Goal: Transaction & Acquisition: Book appointment/travel/reservation

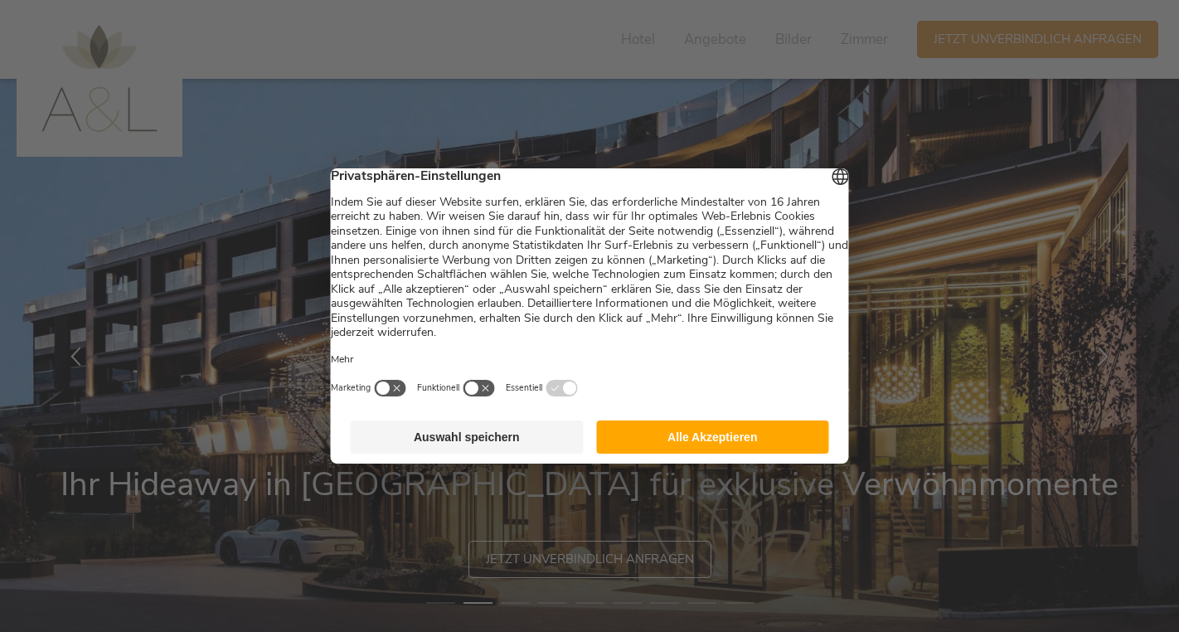
click at [496, 395] on button "button" at bounding box center [479, 388] width 33 height 18
click at [483, 443] on button "Auswahl speichern" at bounding box center [467, 436] width 233 height 33
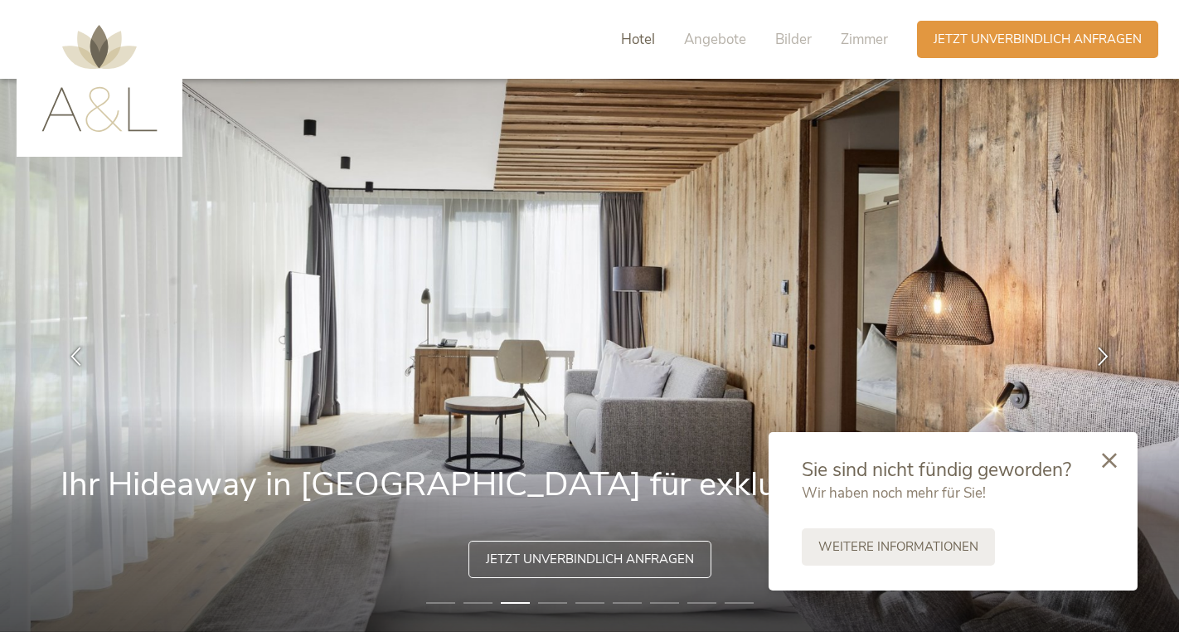
click at [645, 42] on span "Hotel" at bounding box center [638, 39] width 34 height 19
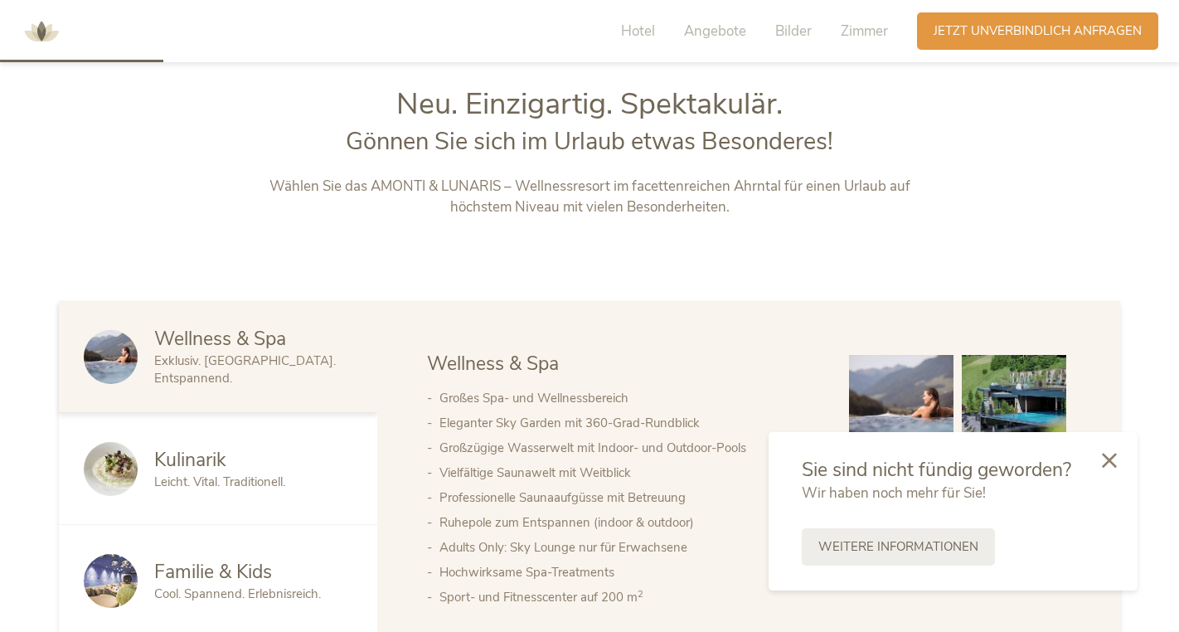
scroll to position [689, 0]
click at [1114, 460] on icon at bounding box center [1109, 458] width 15 height 15
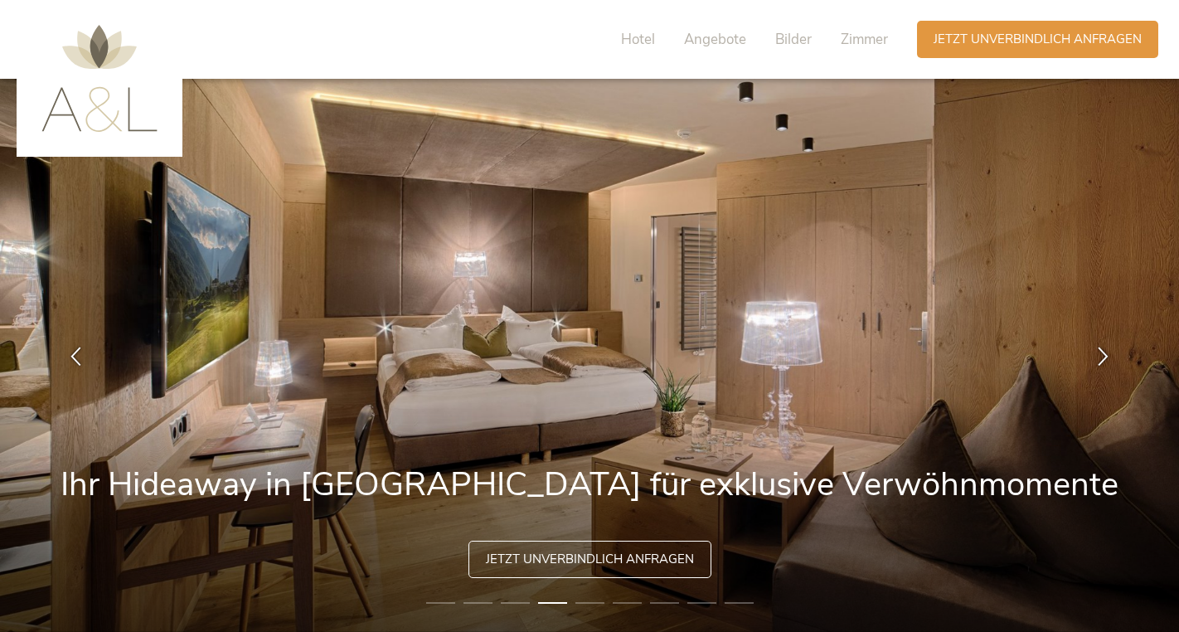
scroll to position [0, 0]
click at [445, 600] on li "1" at bounding box center [440, 603] width 29 height 17
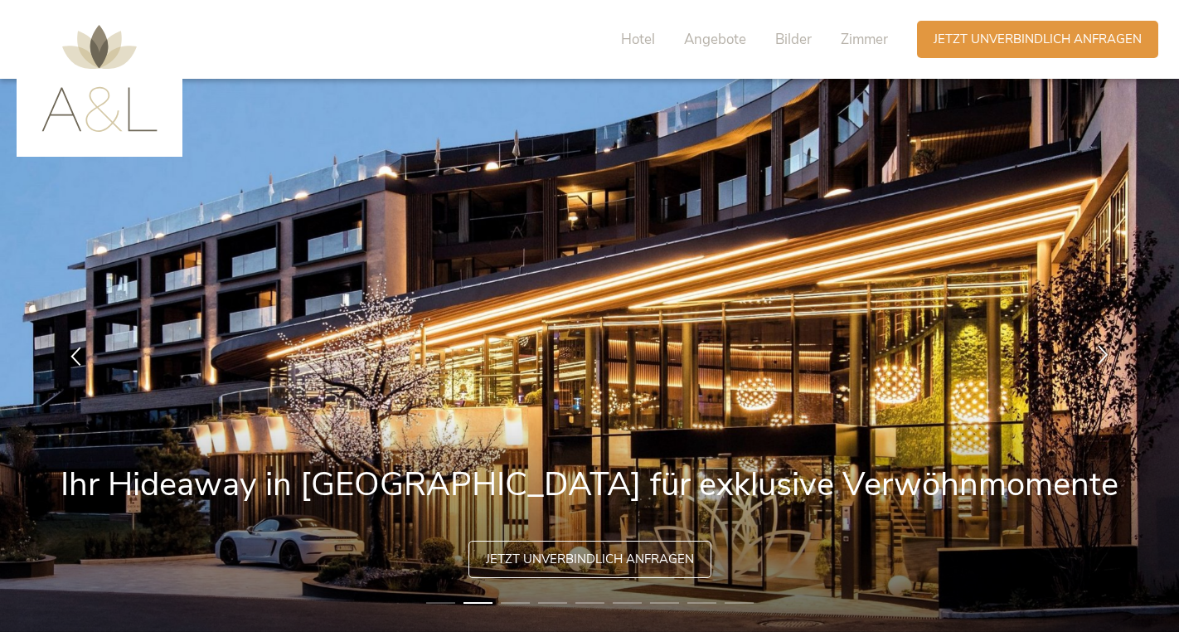
click at [1099, 350] on icon at bounding box center [1103, 353] width 19 height 19
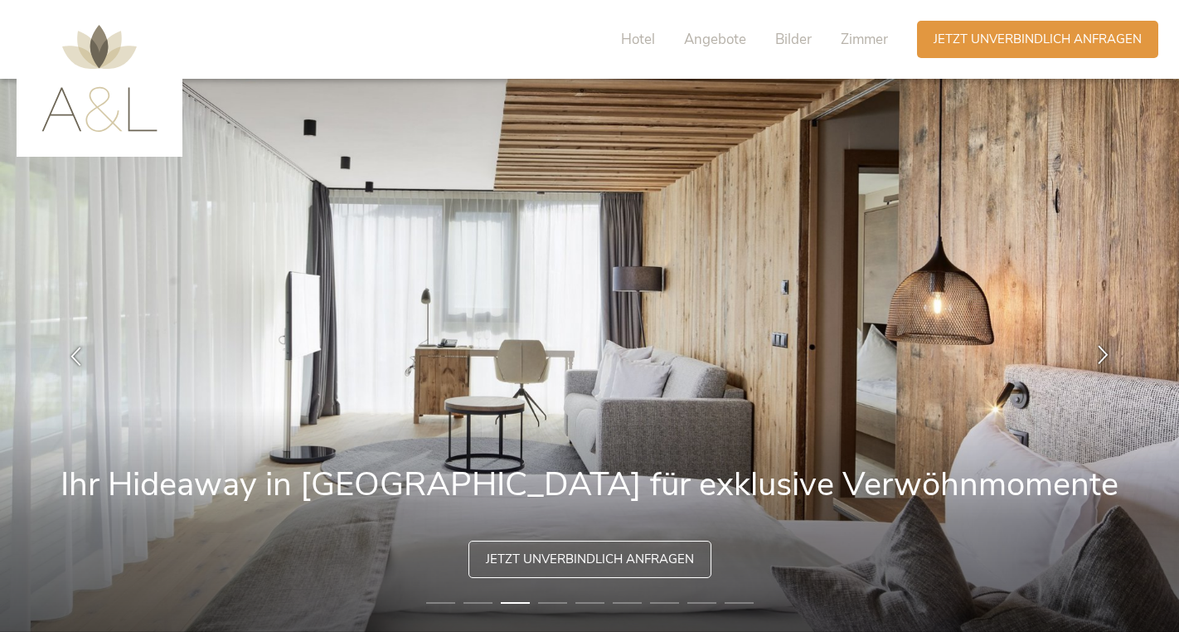
click at [1099, 350] on icon at bounding box center [1103, 353] width 19 height 19
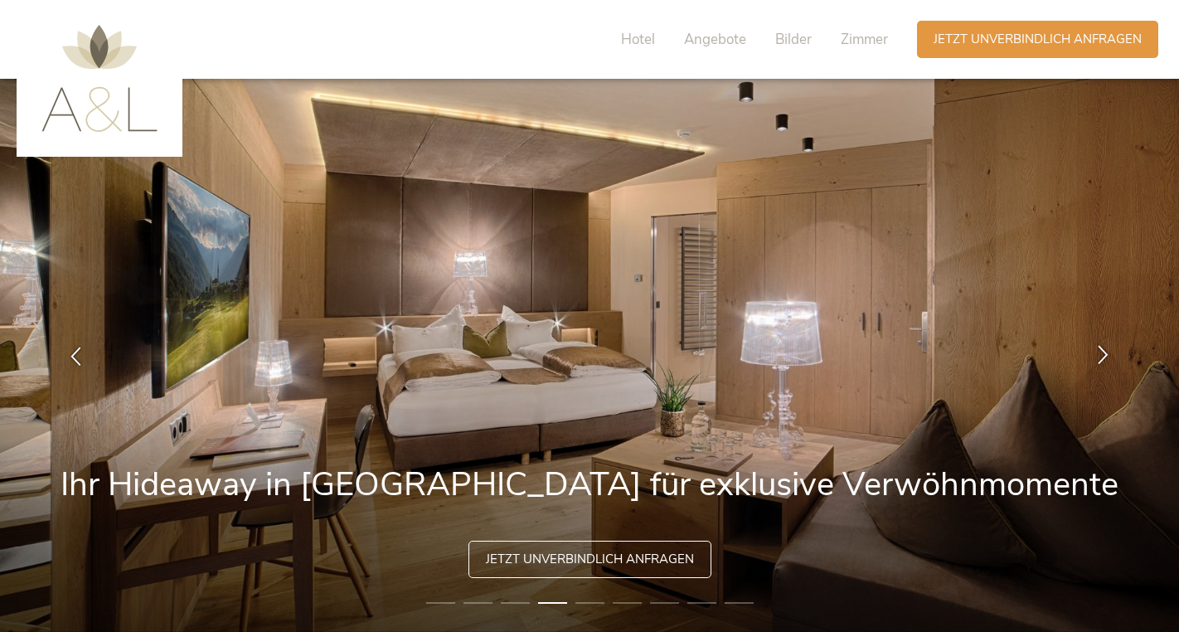
click at [1099, 350] on icon at bounding box center [1103, 353] width 19 height 19
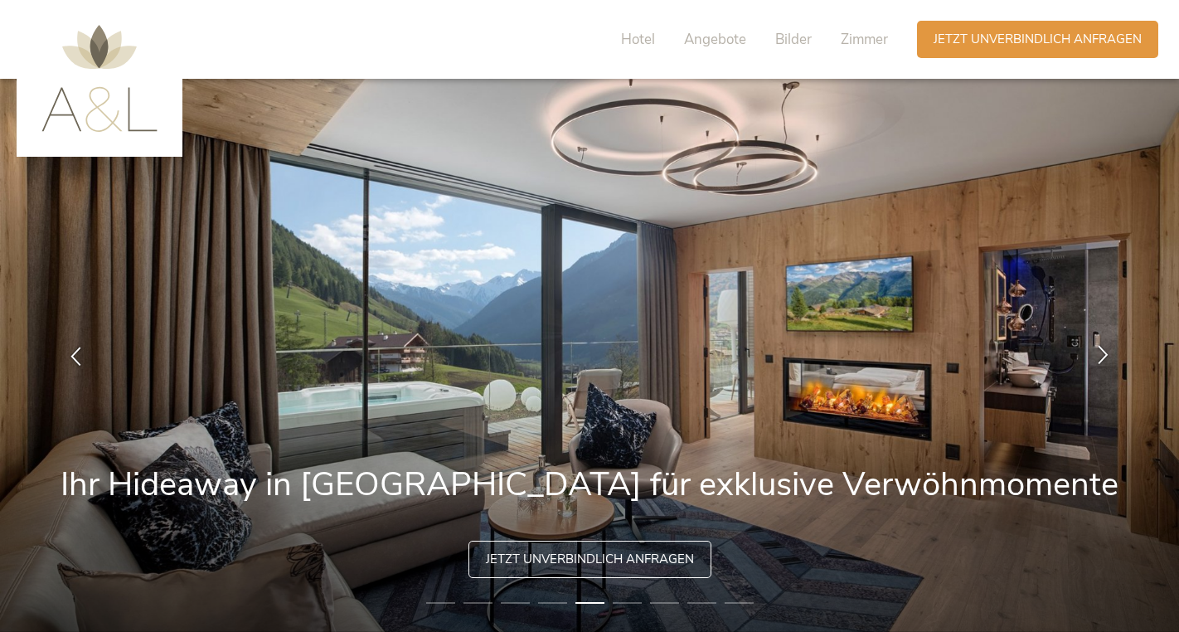
click at [1099, 350] on icon at bounding box center [1103, 353] width 19 height 19
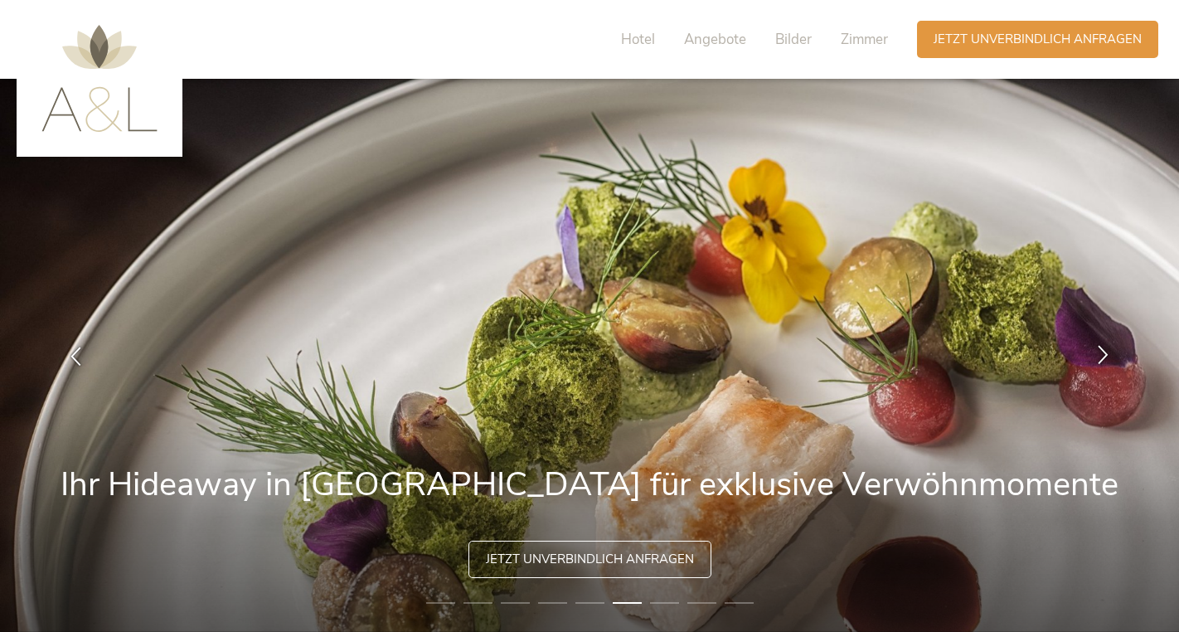
click at [1099, 350] on icon at bounding box center [1103, 353] width 19 height 19
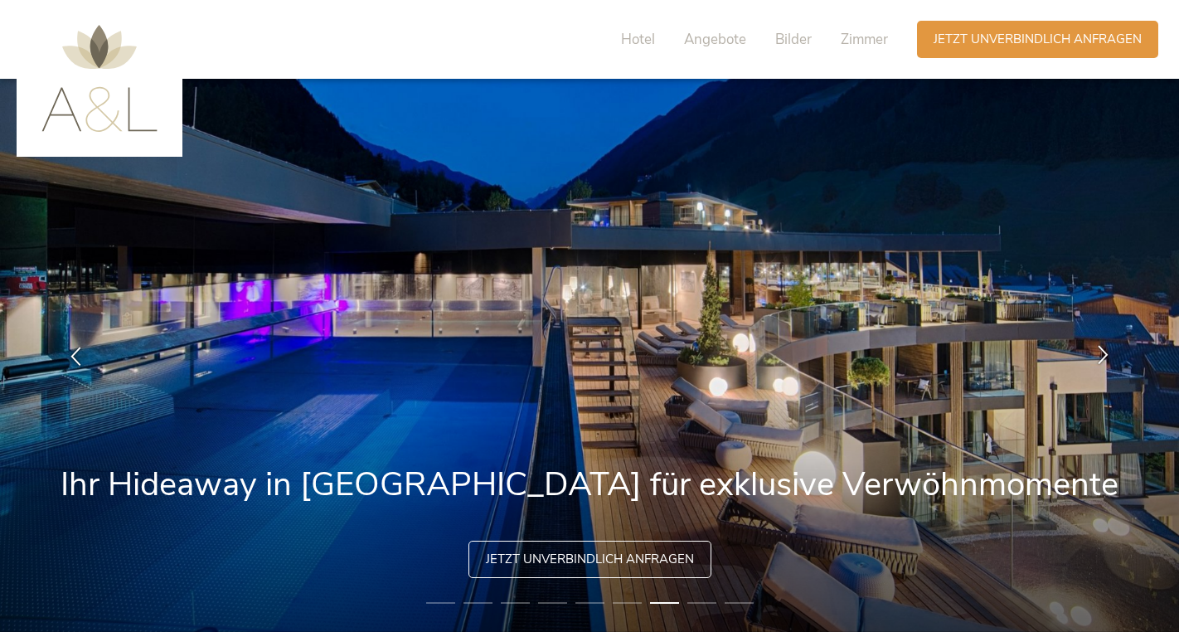
click at [1099, 350] on icon at bounding box center [1103, 353] width 19 height 19
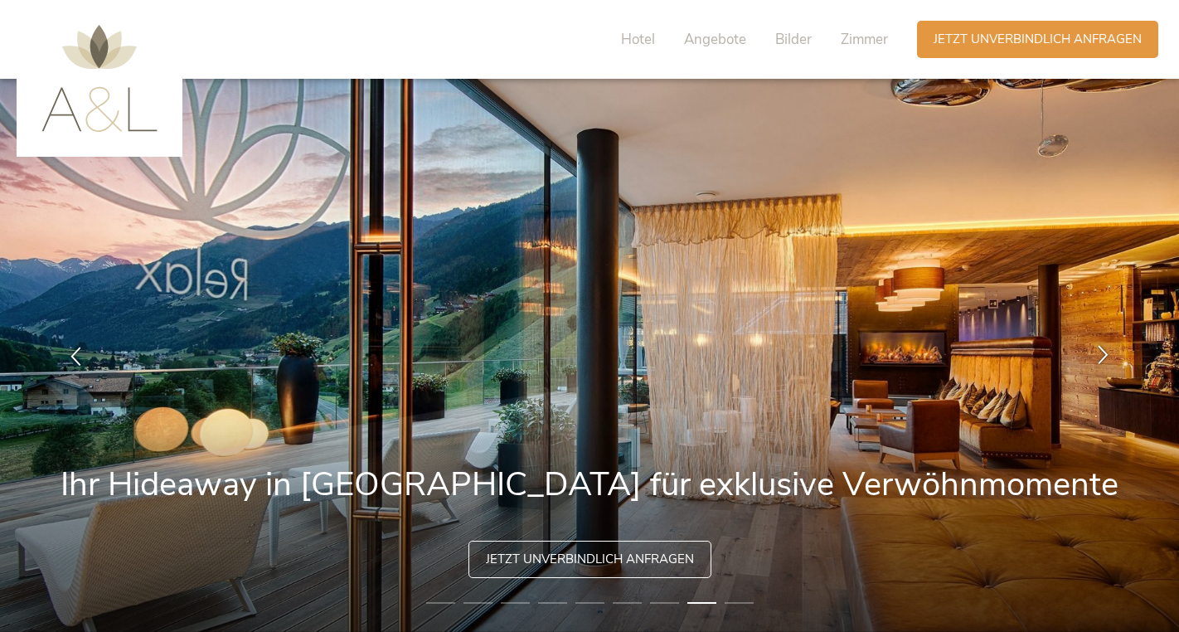
click at [1099, 350] on icon at bounding box center [1103, 353] width 19 height 19
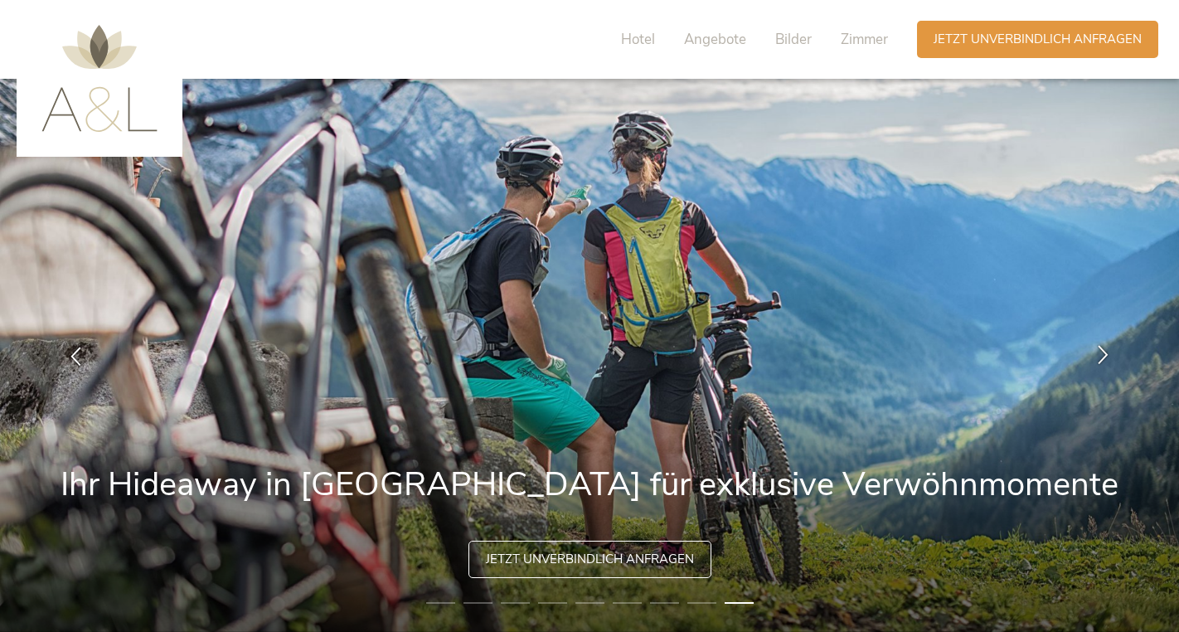
click at [1099, 350] on icon at bounding box center [1103, 353] width 19 height 19
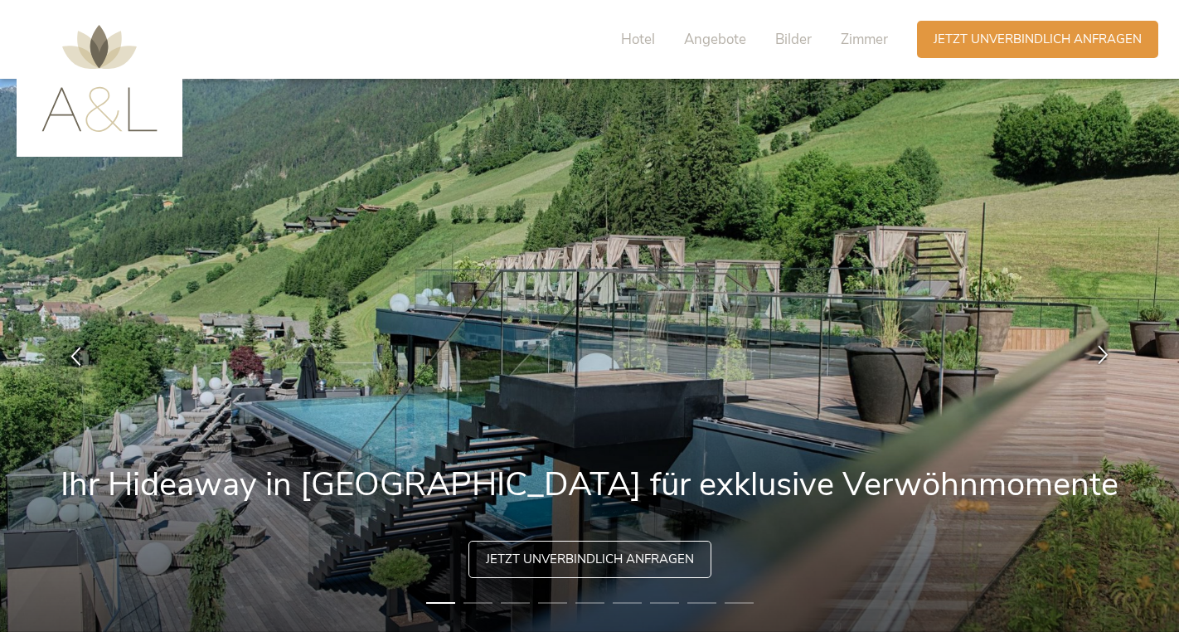
click at [1099, 350] on icon at bounding box center [1103, 353] width 19 height 19
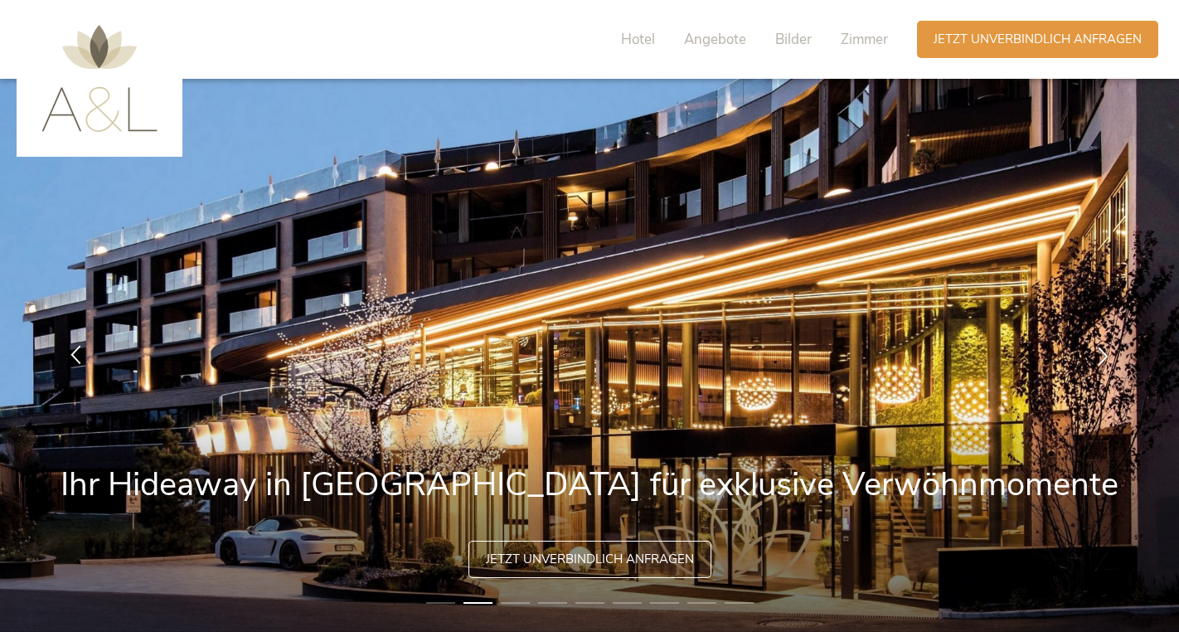
click at [82, 350] on icon at bounding box center [75, 353] width 19 height 19
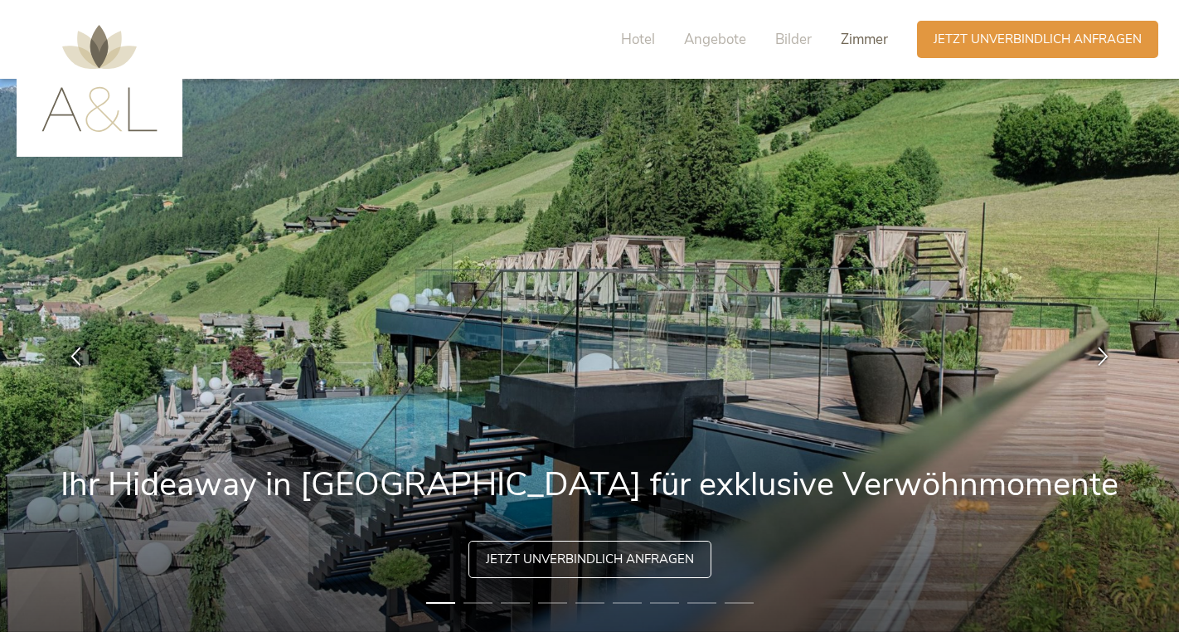
click at [862, 36] on span "Zimmer" at bounding box center [864, 39] width 47 height 19
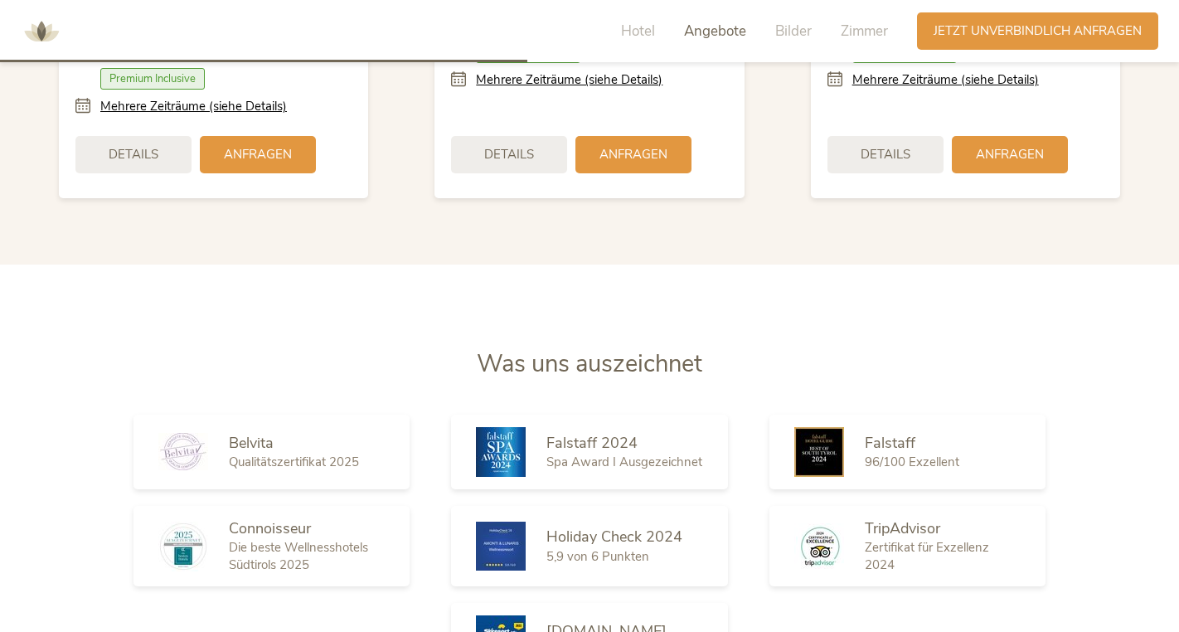
scroll to position [2217, 0]
click at [868, 30] on span "Zimmer" at bounding box center [864, 31] width 47 height 19
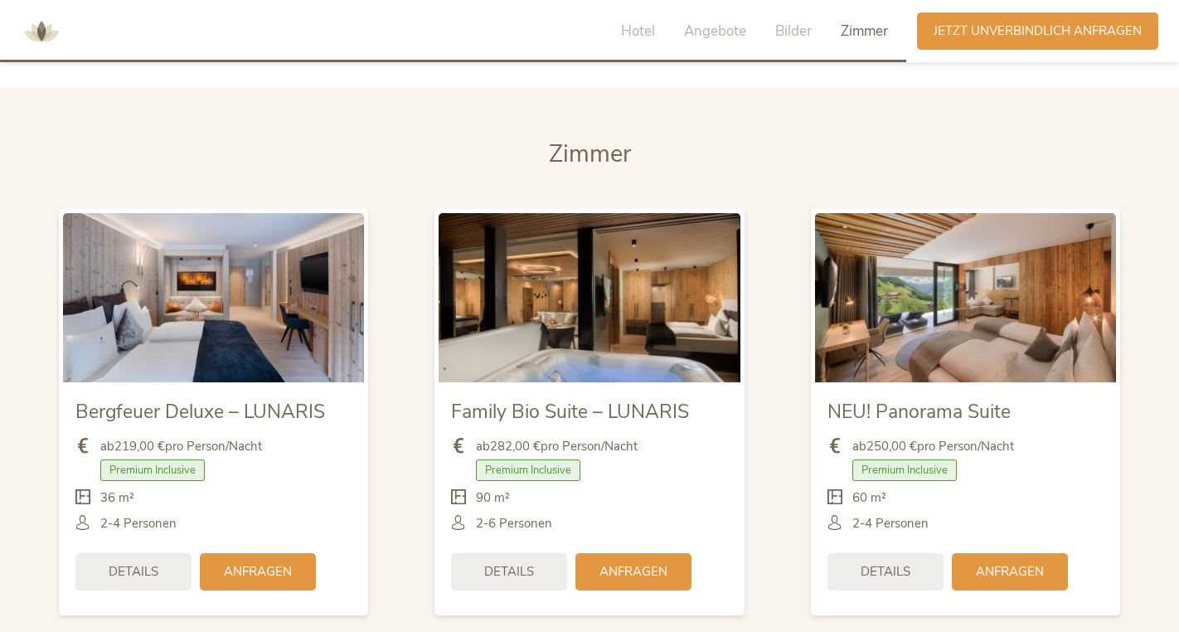
scroll to position [3809, 0]
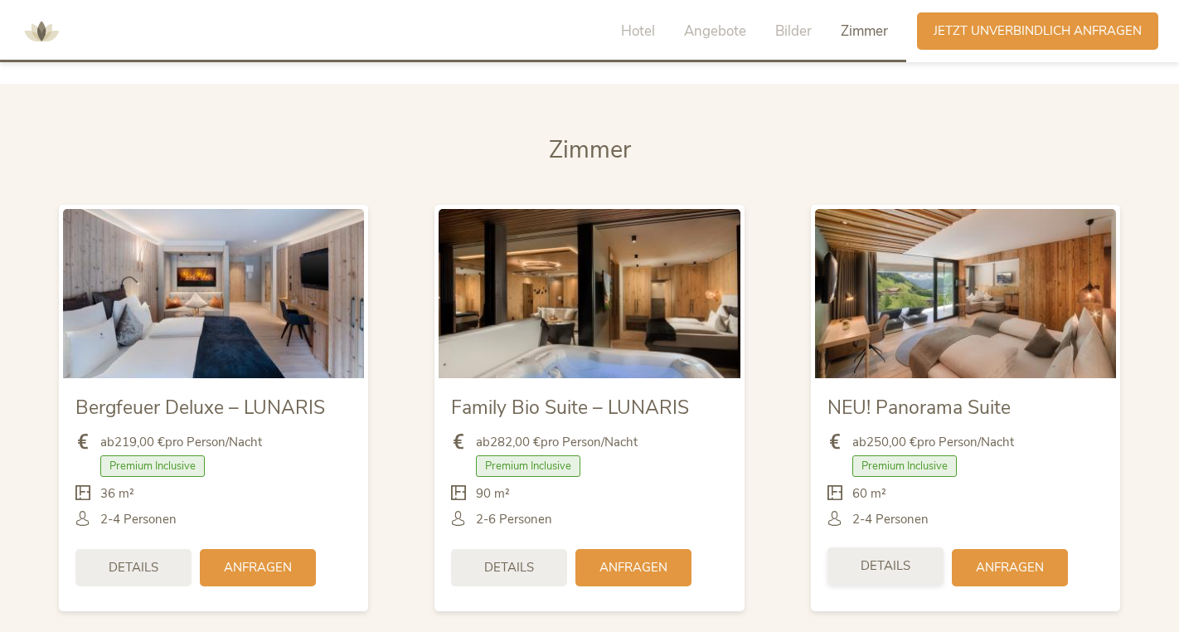
click at [888, 557] on span "Details" at bounding box center [886, 565] width 50 height 17
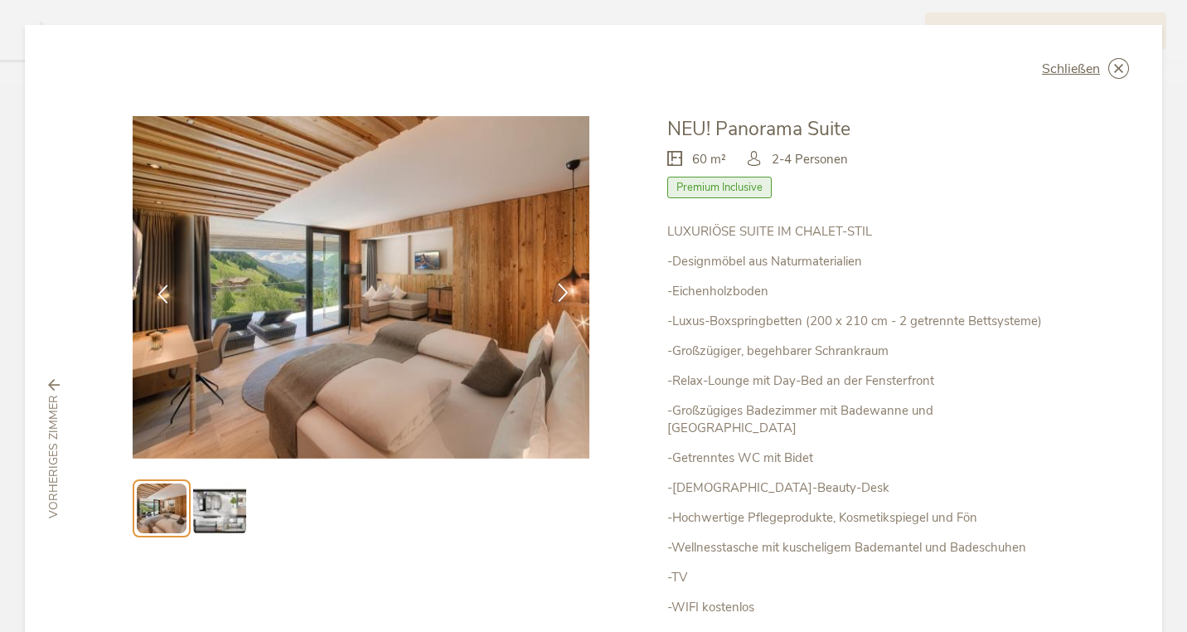
click at [559, 293] on icon at bounding box center [563, 292] width 19 height 19
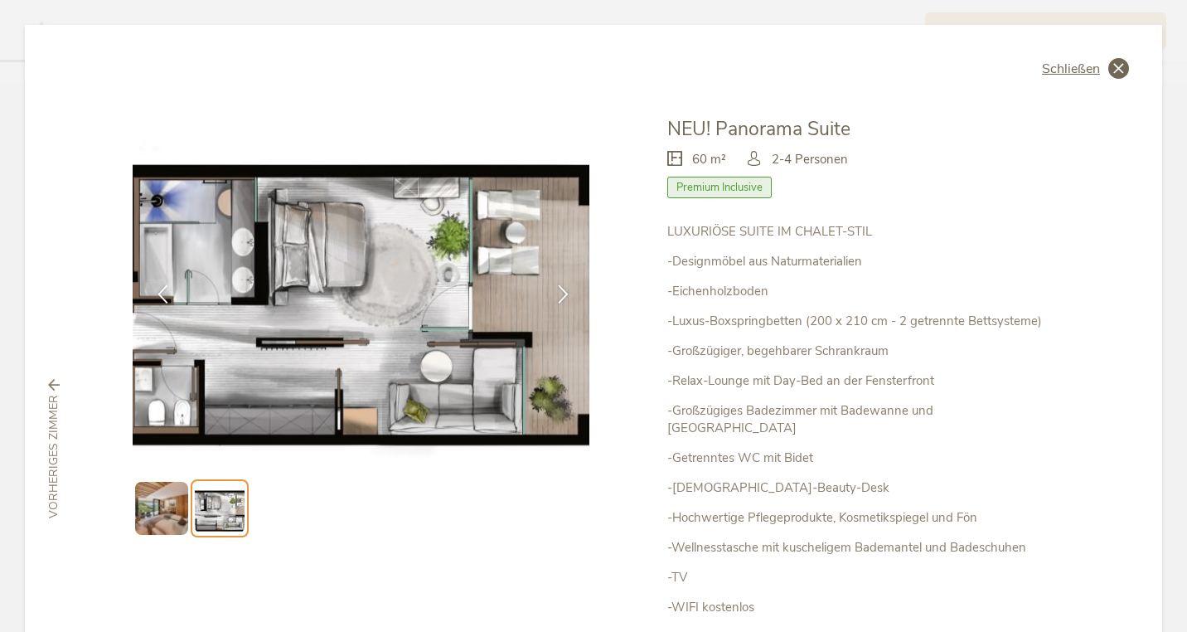
click at [1112, 67] on icon at bounding box center [1119, 68] width 21 height 21
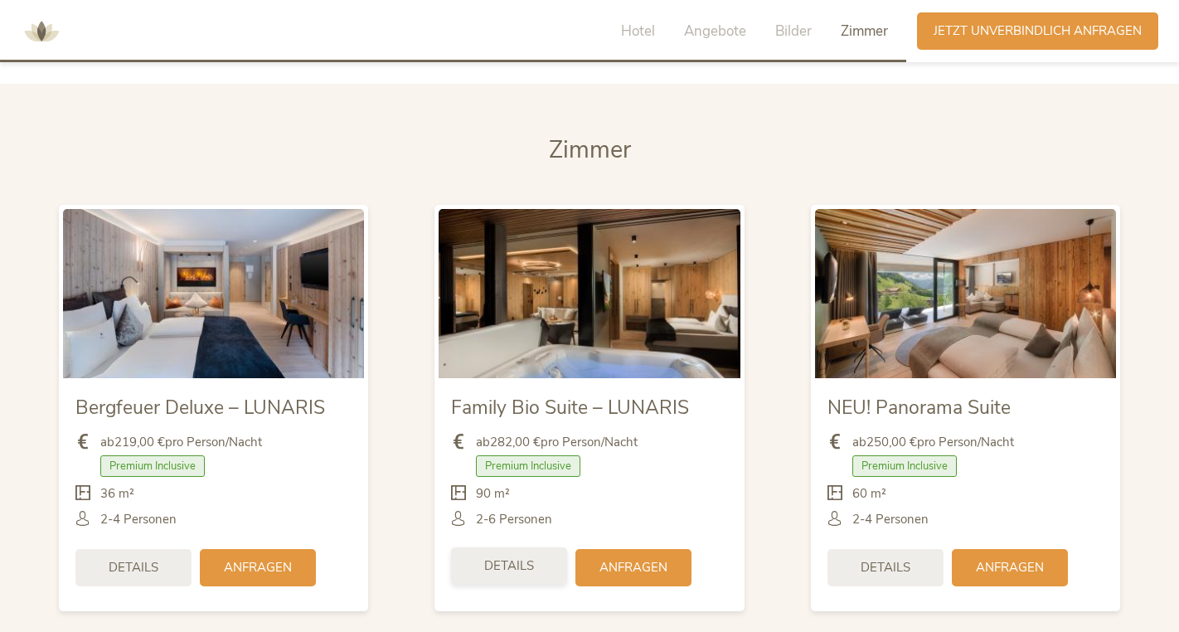
click at [532, 557] on span "Details" at bounding box center [509, 565] width 50 height 17
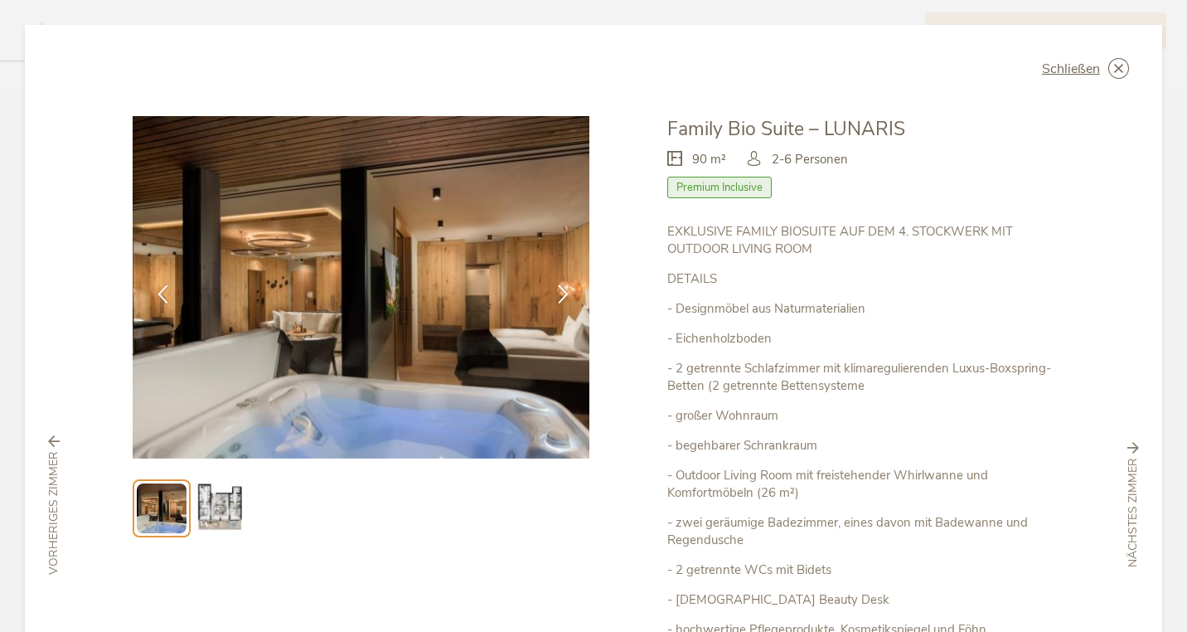
click at [231, 507] on img at bounding box center [219, 508] width 53 height 53
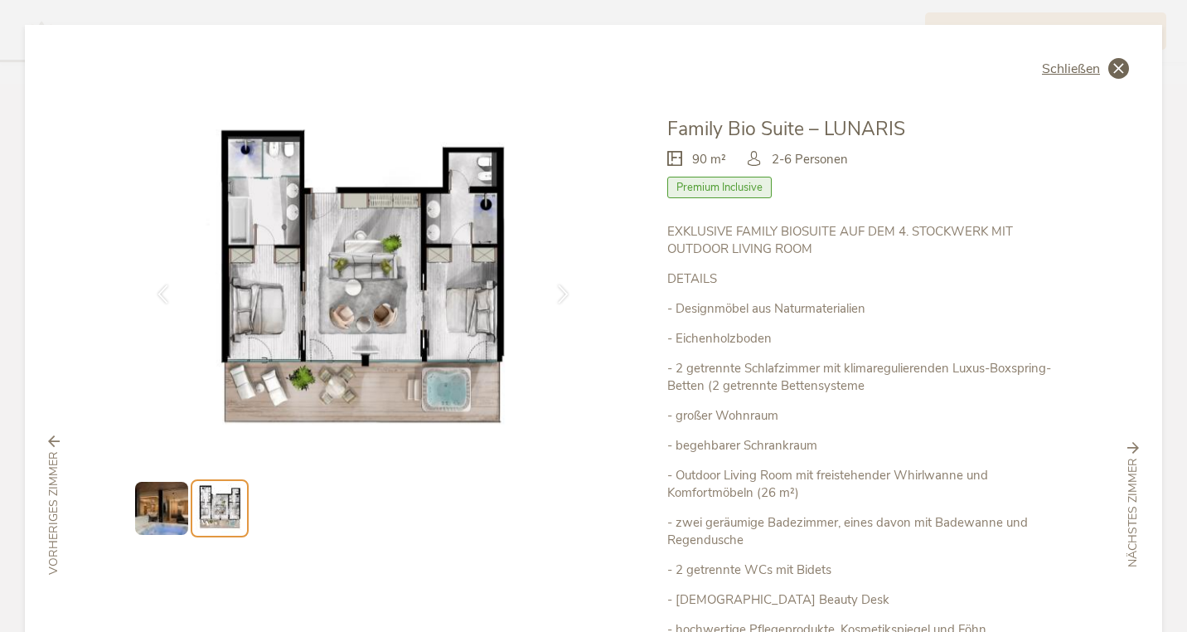
click at [1109, 62] on icon at bounding box center [1119, 68] width 21 height 21
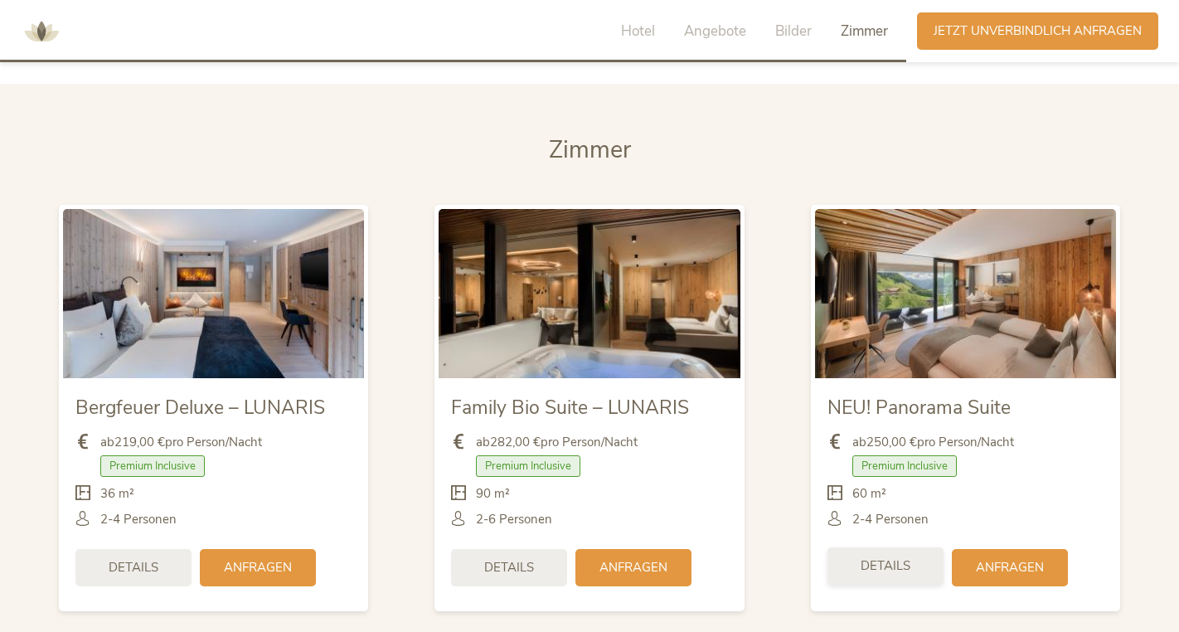
click at [881, 557] on span "Details" at bounding box center [886, 565] width 50 height 17
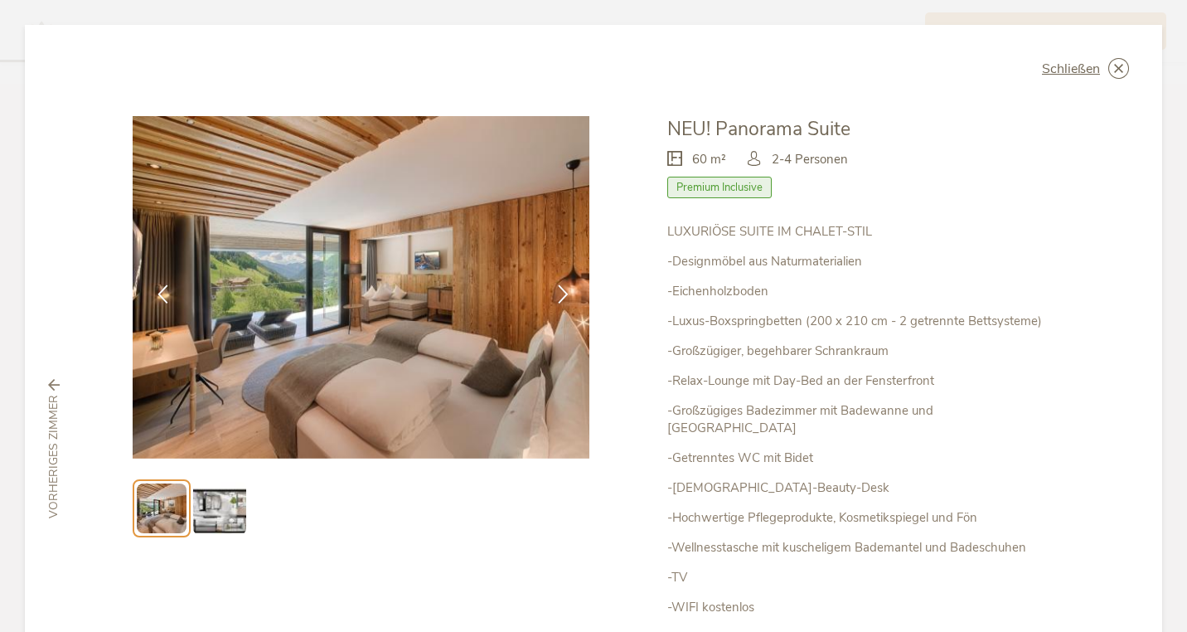
click at [220, 514] on img at bounding box center [219, 508] width 53 height 53
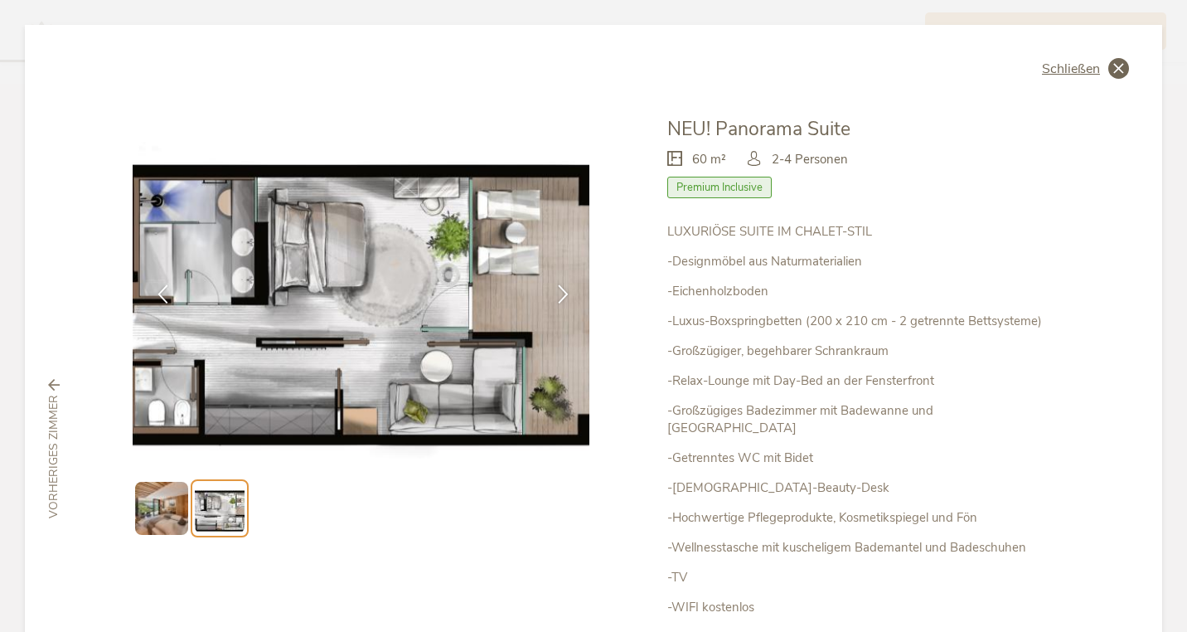
click at [1114, 68] on icon at bounding box center [1119, 68] width 21 height 21
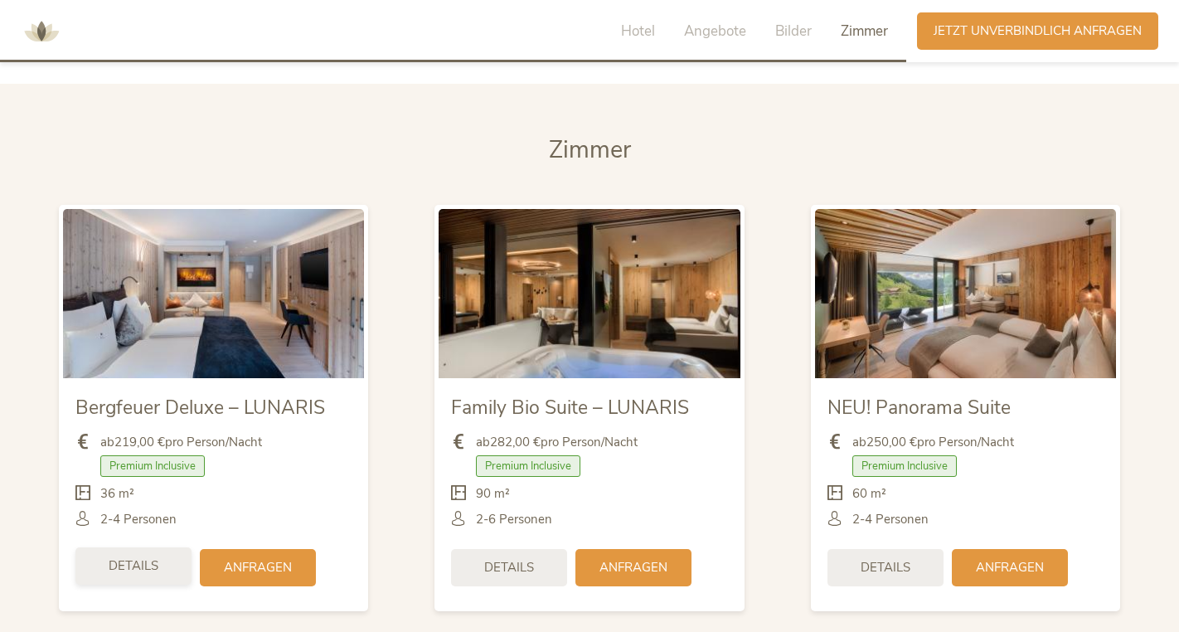
click at [136, 557] on span "Details" at bounding box center [134, 565] width 50 height 17
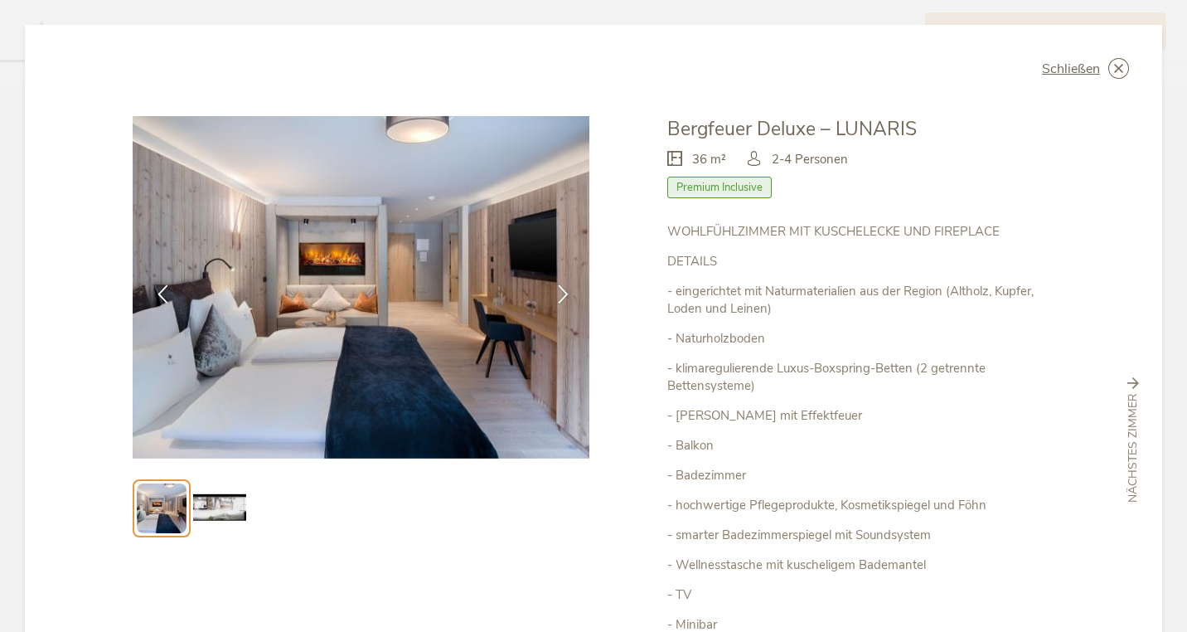
click at [224, 504] on img at bounding box center [219, 508] width 53 height 53
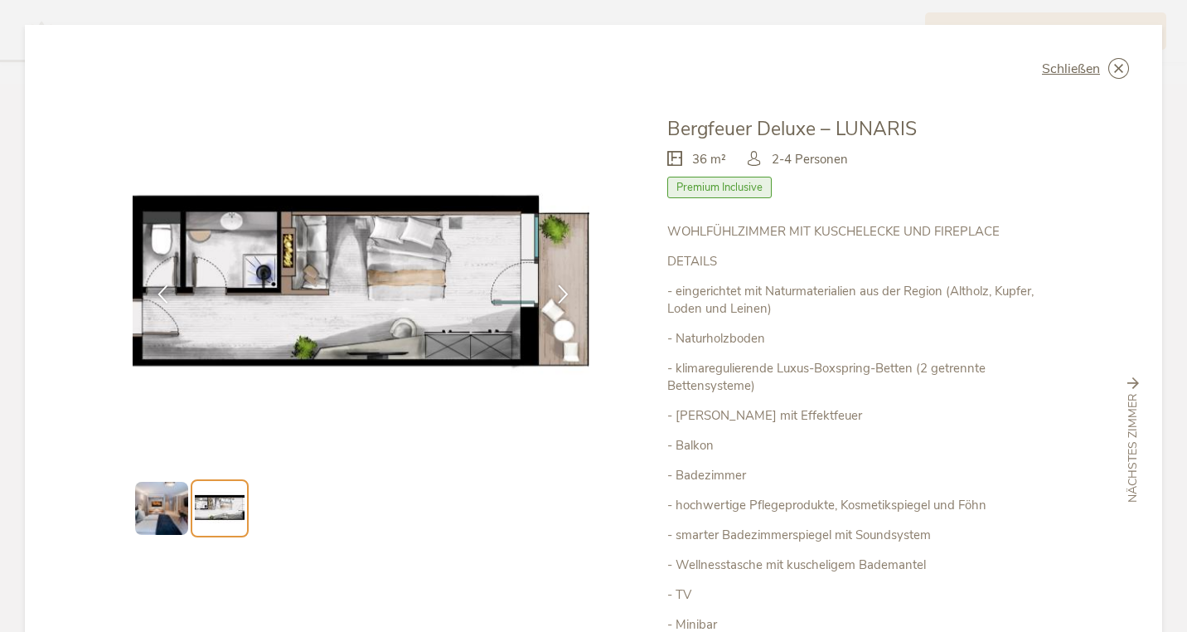
click at [157, 516] on img at bounding box center [161, 508] width 53 height 53
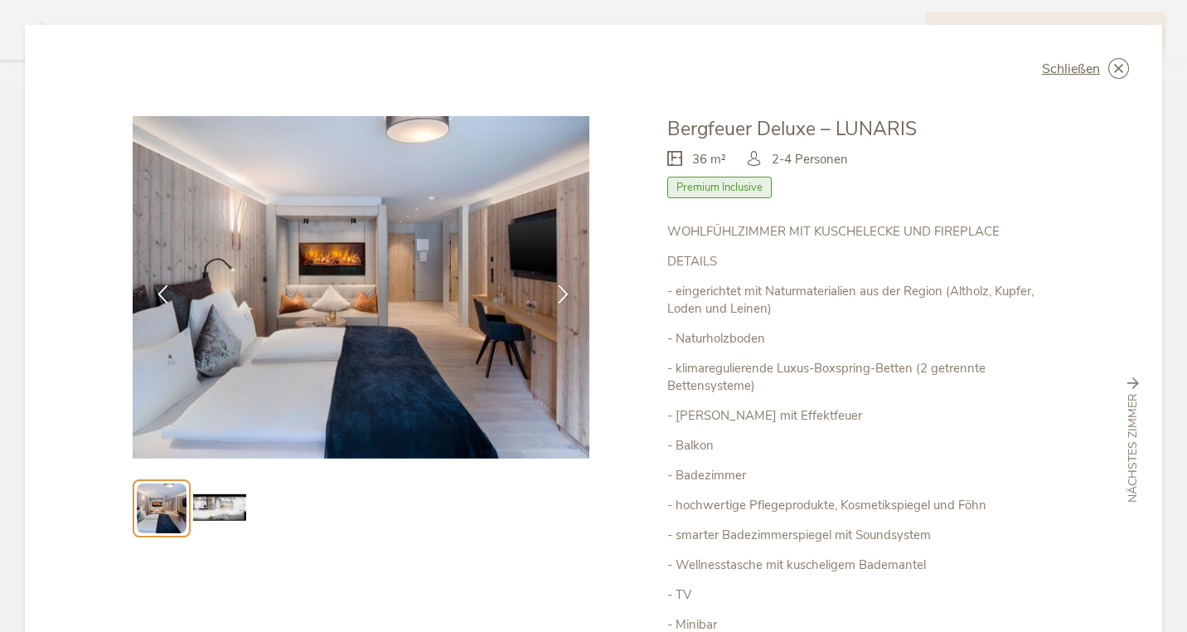
click at [0, 0] on icon at bounding box center [0, 0] width 0 height 0
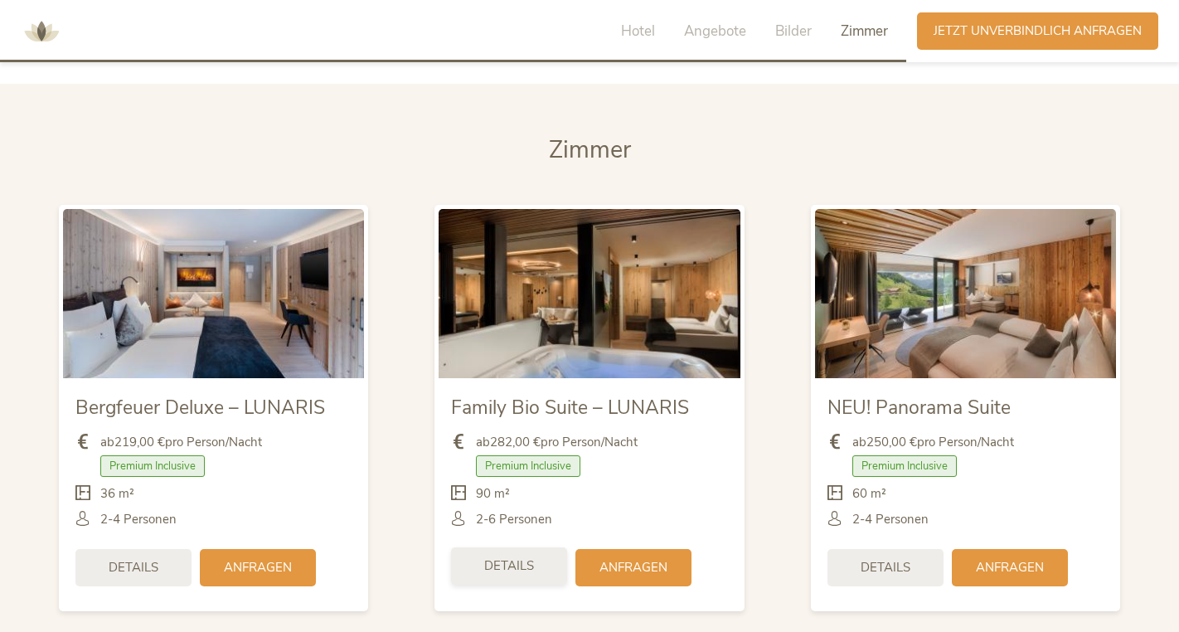
click at [511, 557] on span "Details" at bounding box center [509, 565] width 50 height 17
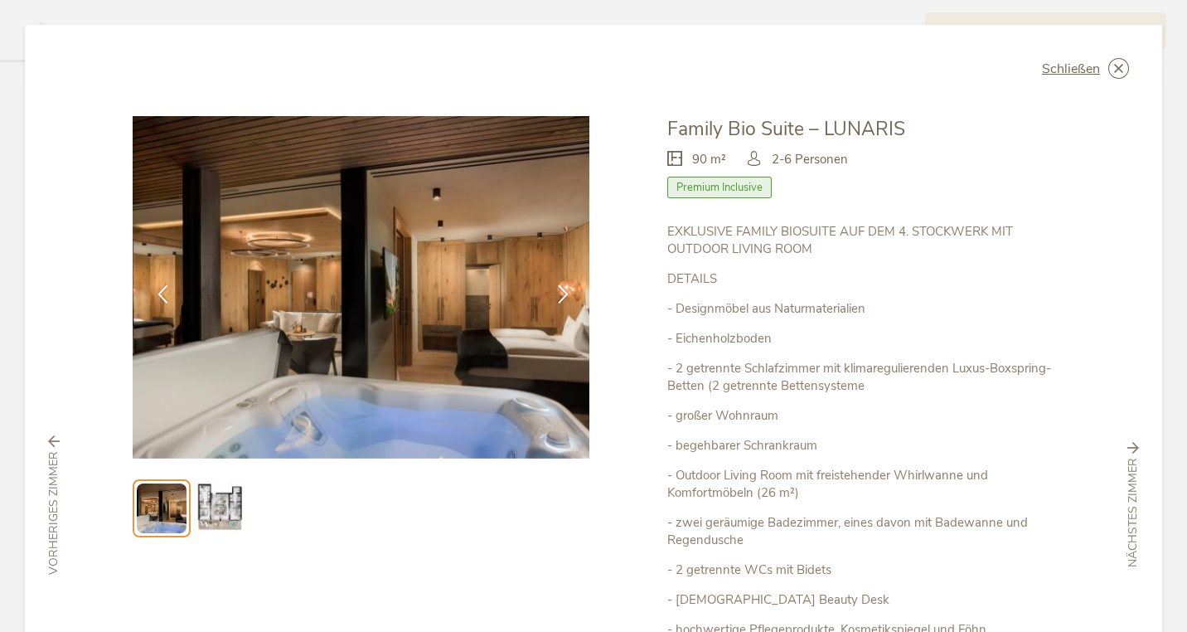
click at [228, 517] on img at bounding box center [219, 508] width 53 height 53
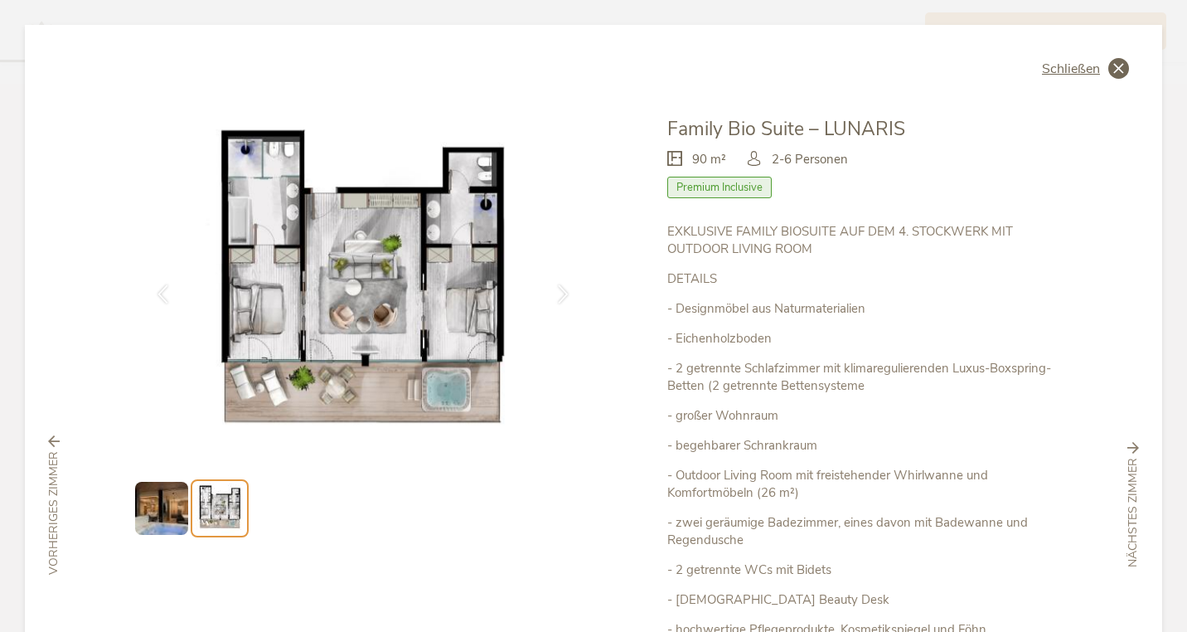
click at [1111, 69] on icon at bounding box center [1119, 68] width 21 height 21
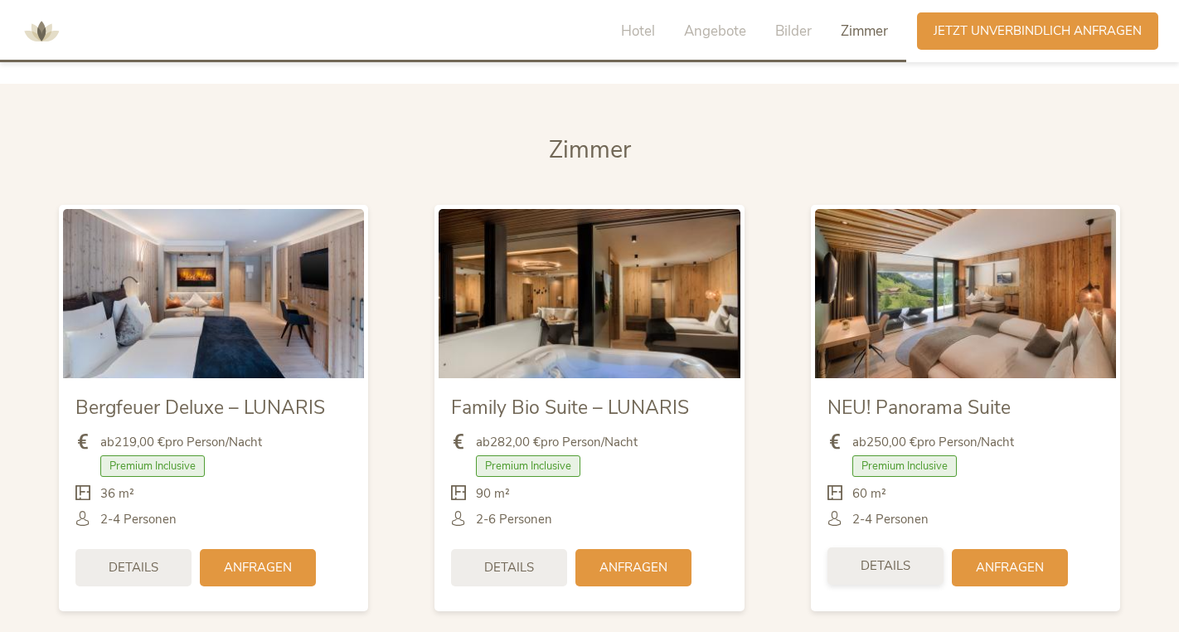
click at [881, 557] on span "Details" at bounding box center [886, 565] width 50 height 17
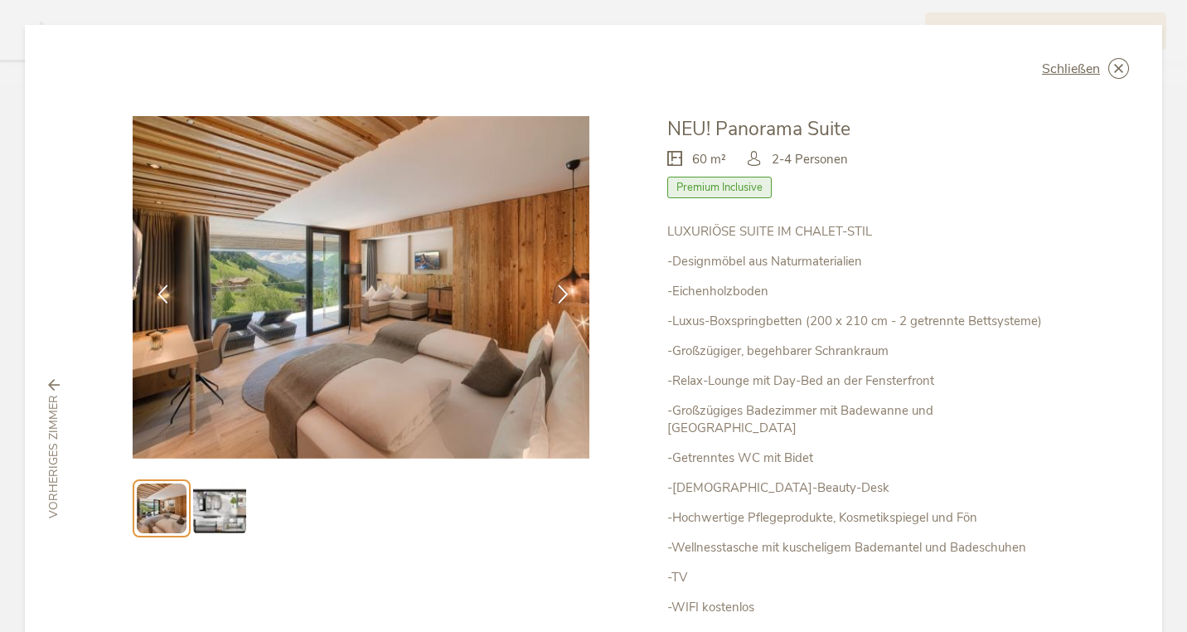
click at [219, 512] on img at bounding box center [219, 508] width 53 height 53
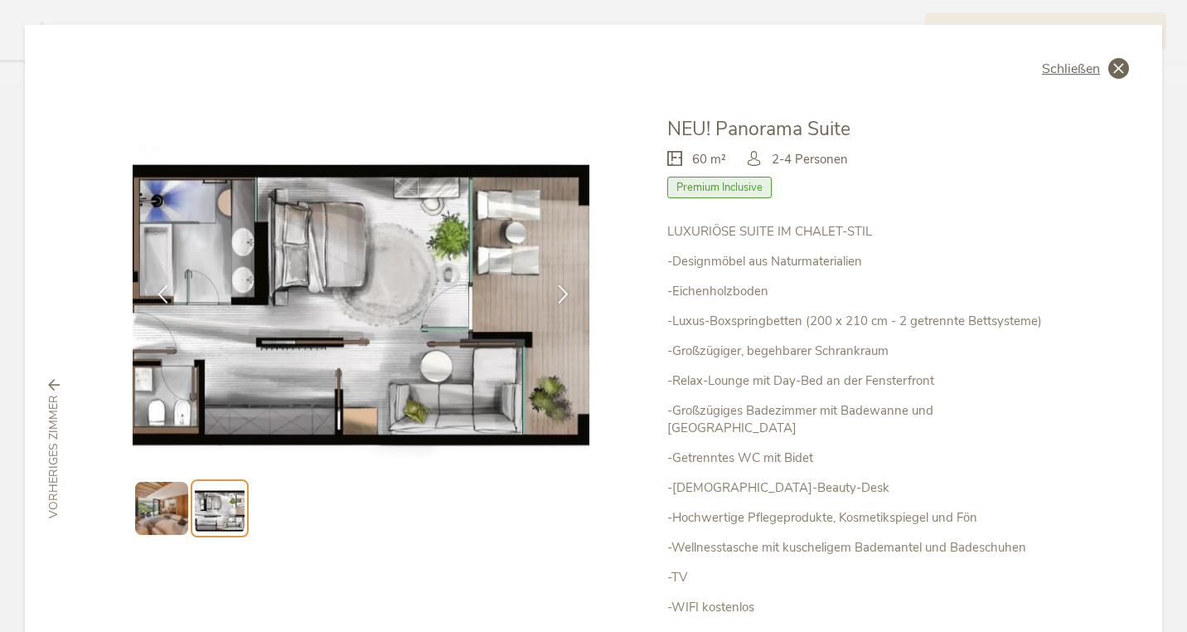
click at [1109, 71] on icon at bounding box center [1119, 68] width 21 height 21
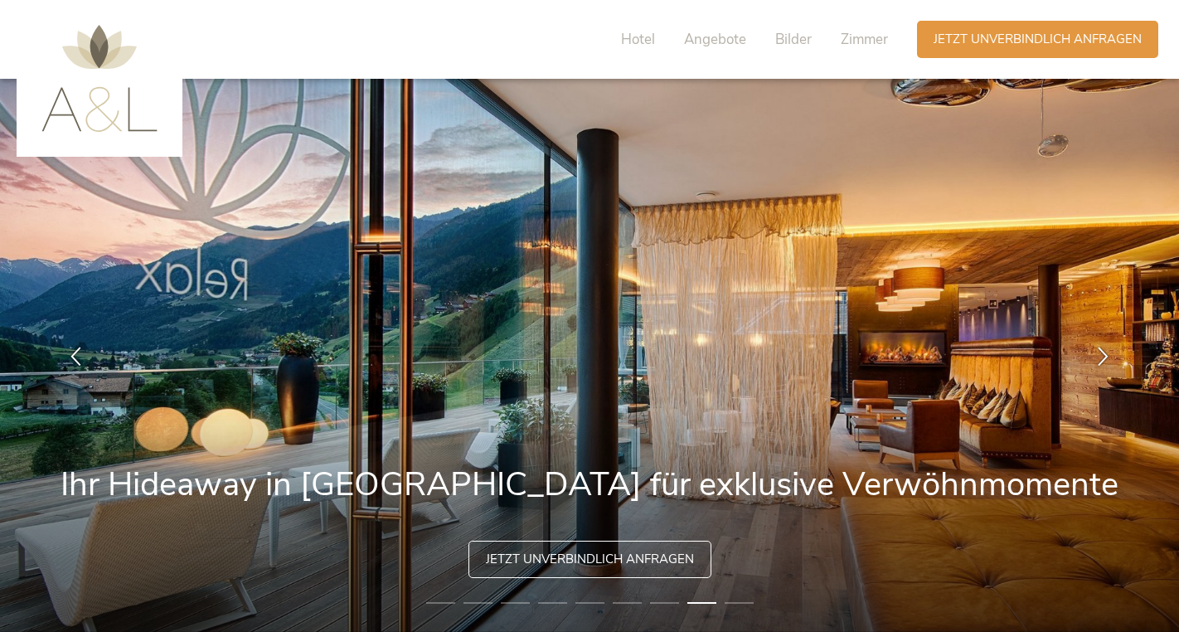
scroll to position [0, 0]
click at [715, 38] on span "Angebote" at bounding box center [715, 39] width 62 height 19
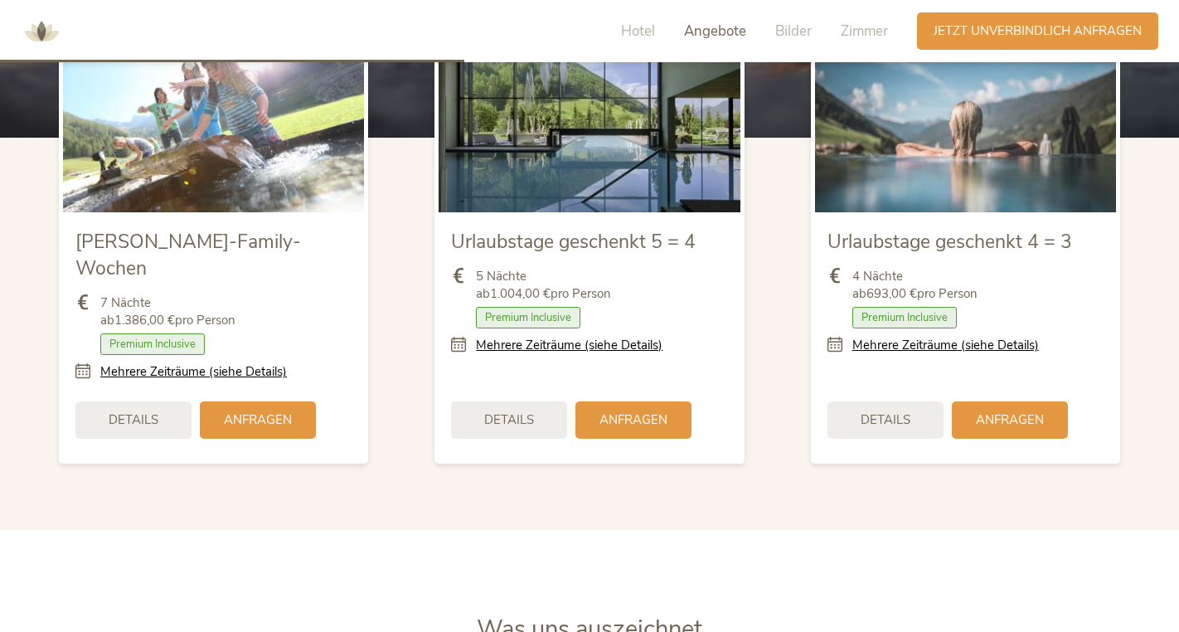
scroll to position [1953, 0]
